Goal: Transaction & Acquisition: Download file/media

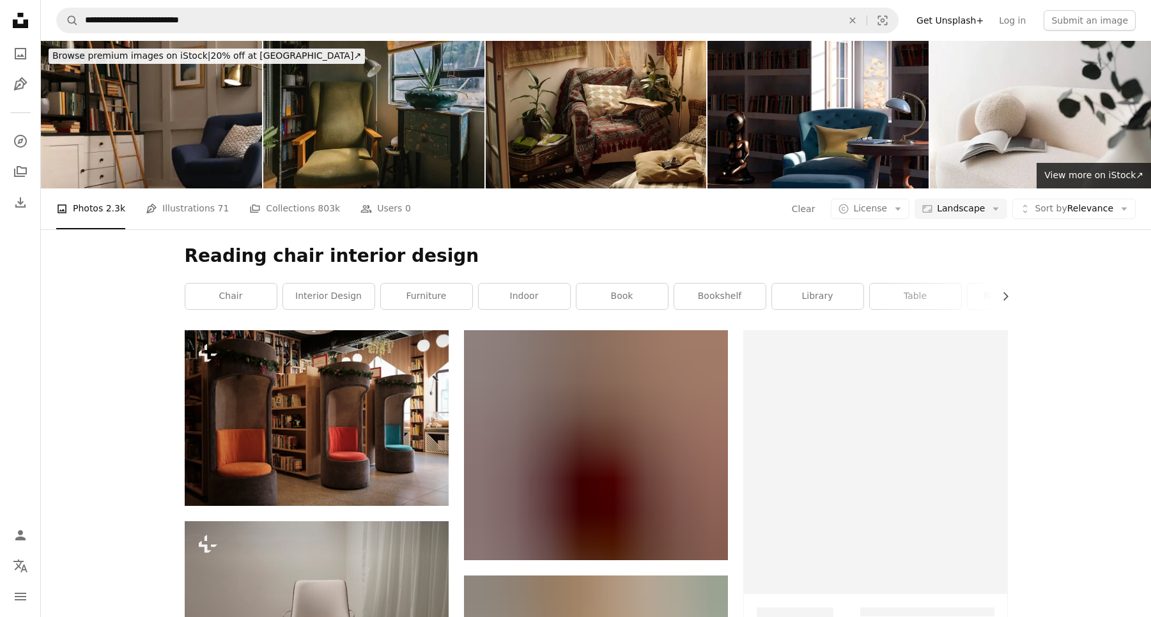
scroll to position [9644, 0]
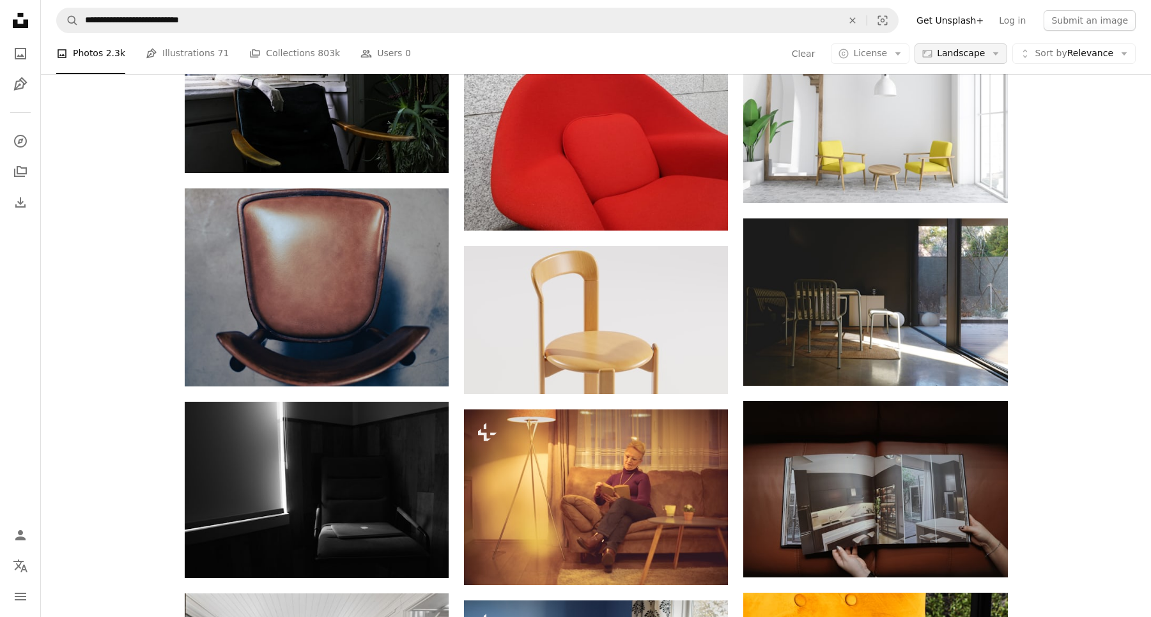
click at [1000, 54] on icon "Arrow down" at bounding box center [996, 54] width 12 height 12
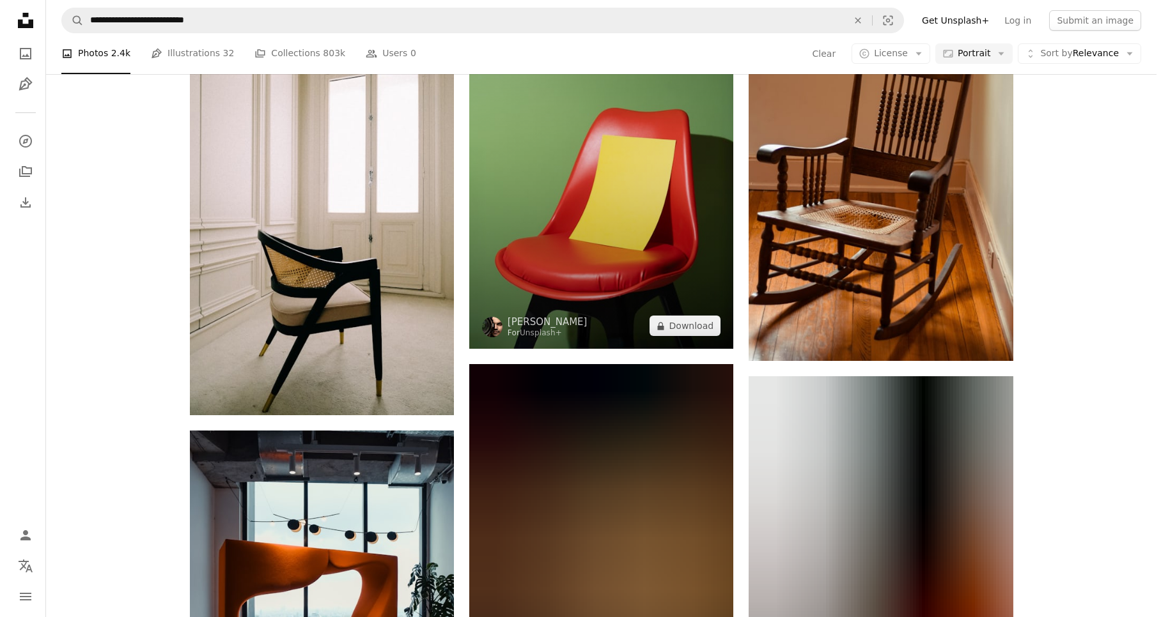
scroll to position [1942, 0]
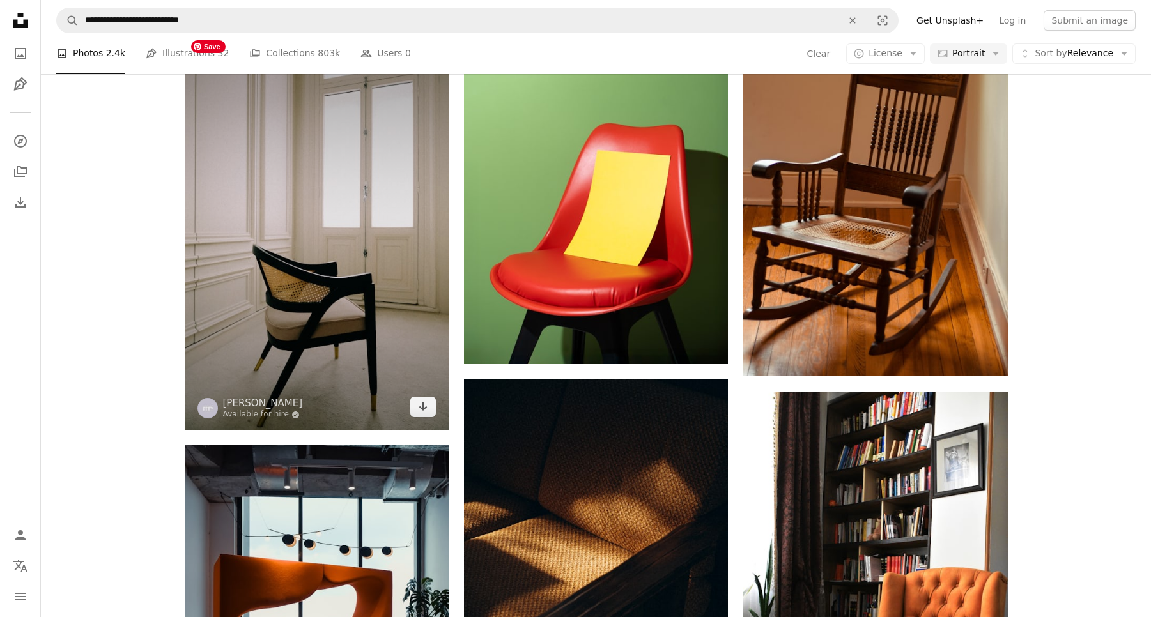
click at [286, 230] on img at bounding box center [317, 232] width 264 height 396
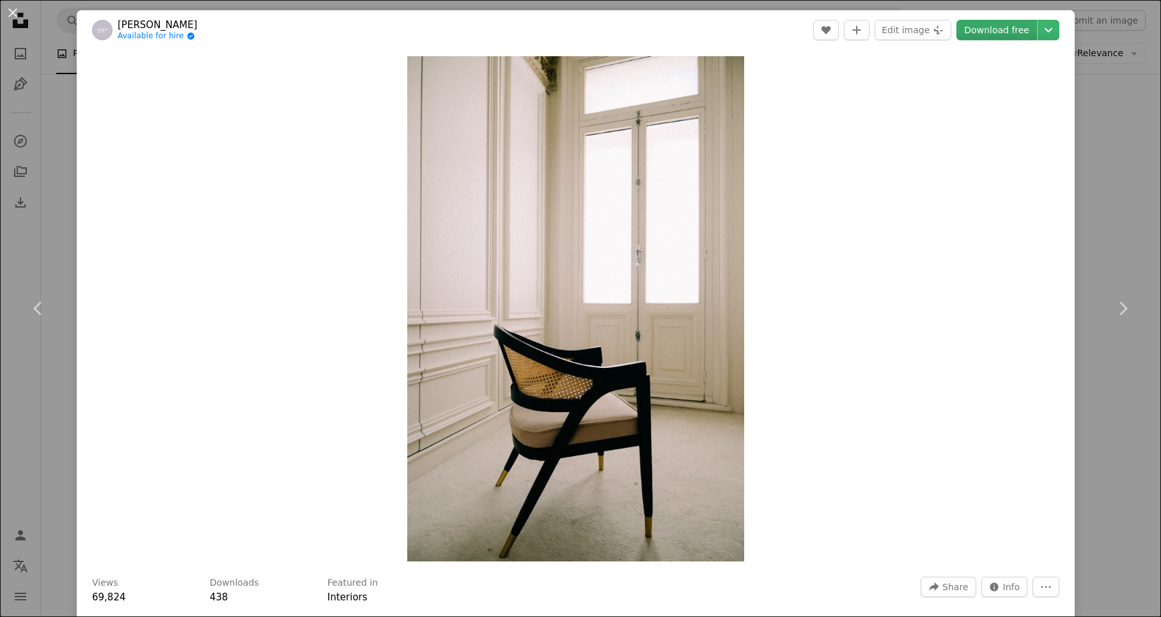
click at [981, 27] on link "Download free" at bounding box center [996, 30] width 81 height 20
